Goal: Task Accomplishment & Management: Manage account settings

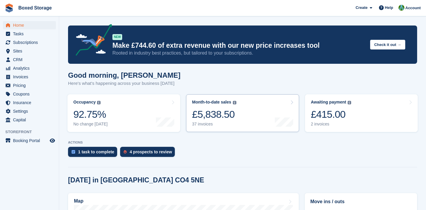
click at [244, 113] on link "Month-to-date sales The sum of all finalised invoices generated this month to d…" at bounding box center [242, 113] width 113 height 38
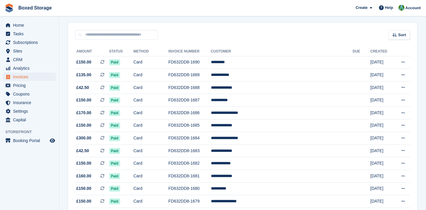
scroll to position [44, 0]
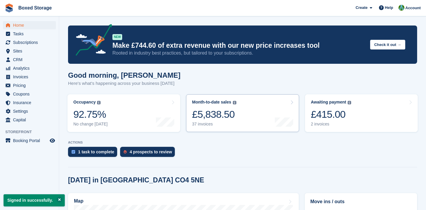
click at [253, 122] on link "Month-to-date sales The sum of all finalised invoices generated this month to d…" at bounding box center [242, 113] width 113 height 38
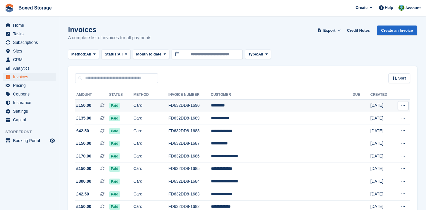
click at [323, 110] on td "*********" at bounding box center [282, 105] width 142 height 13
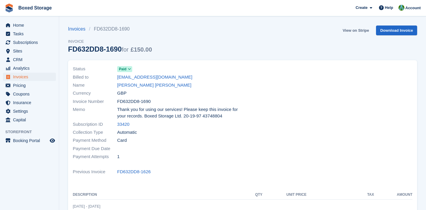
click at [355, 28] on link "View on Stripe" at bounding box center [356, 30] width 31 height 10
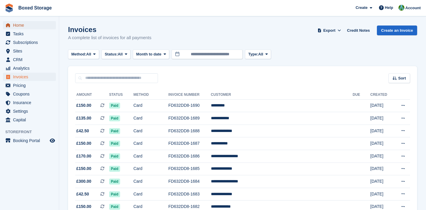
click at [46, 25] on span "Home" at bounding box center [31, 25] width 36 height 8
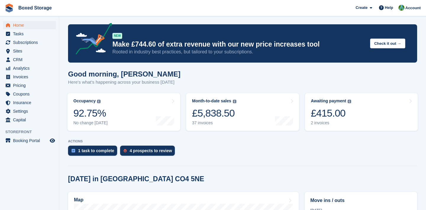
scroll to position [0, 0]
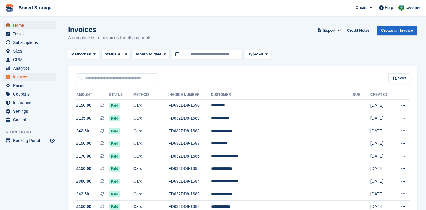
click at [30, 23] on span "Home" at bounding box center [31, 25] width 36 height 8
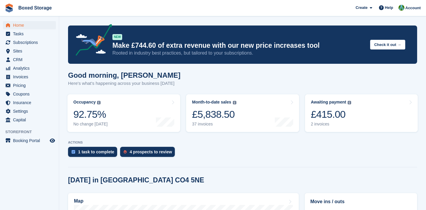
scroll to position [152, 0]
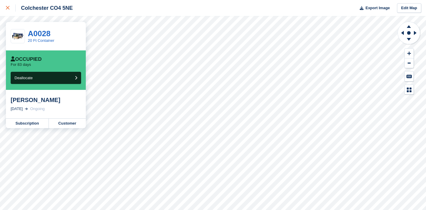
click at [8, 4] on link at bounding box center [8, 8] width 16 height 16
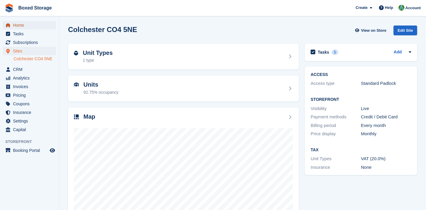
click at [29, 23] on span "Home" at bounding box center [31, 25] width 36 height 8
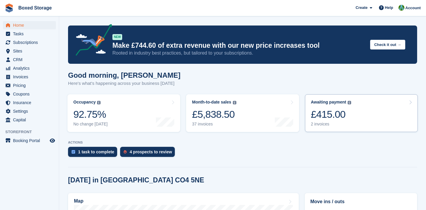
click at [358, 122] on link "Awaiting payment The total outstanding balance on all open invoices. £415.00 2 …" at bounding box center [361, 113] width 113 height 38
